Goal: Information Seeking & Learning: Learn about a topic

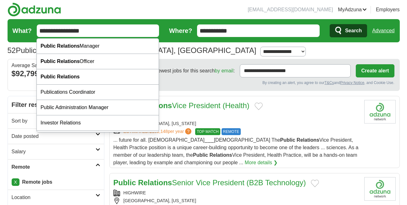
drag, startPoint x: 96, startPoint y: 32, endPoint x: 8, endPoint y: 34, distance: 87.4
click at [8, 34] on form "**********" at bounding box center [204, 30] width 392 height 23
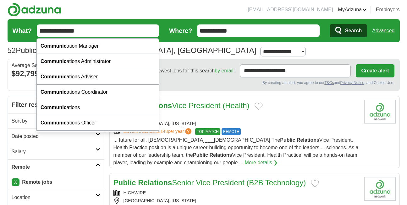
type input "**********"
click at [330, 24] on button "Search" at bounding box center [348, 30] width 37 height 13
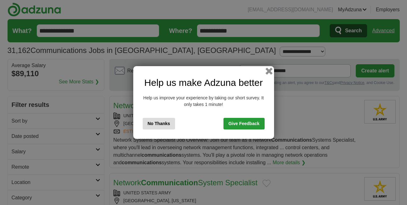
click at [269, 70] on button "button" at bounding box center [268, 71] width 7 height 7
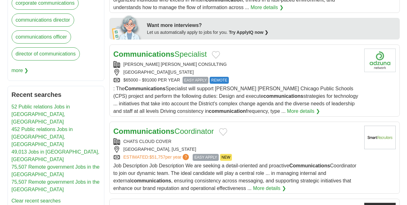
scroll to position [295, 0]
click at [274, 151] on div "[GEOGRAPHIC_DATA], [US_STATE]" at bounding box center [236, 149] width 246 height 7
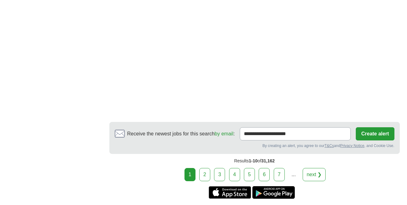
scroll to position [1204, 0]
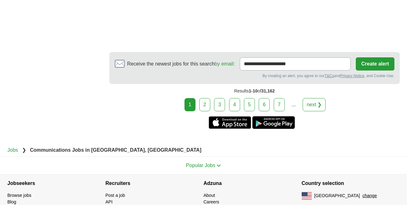
click at [206, 109] on link "2" at bounding box center [204, 104] width 11 height 13
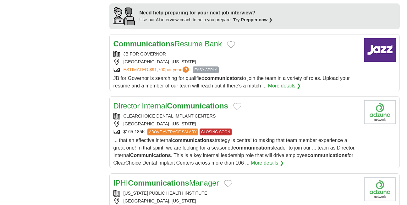
scroll to position [592, 0]
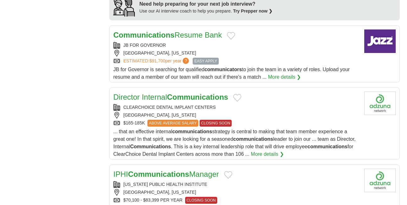
click at [252, 57] on div "[GEOGRAPHIC_DATA], [US_STATE]" at bounding box center [236, 53] width 246 height 7
